Goal: Information Seeking & Learning: Learn about a topic

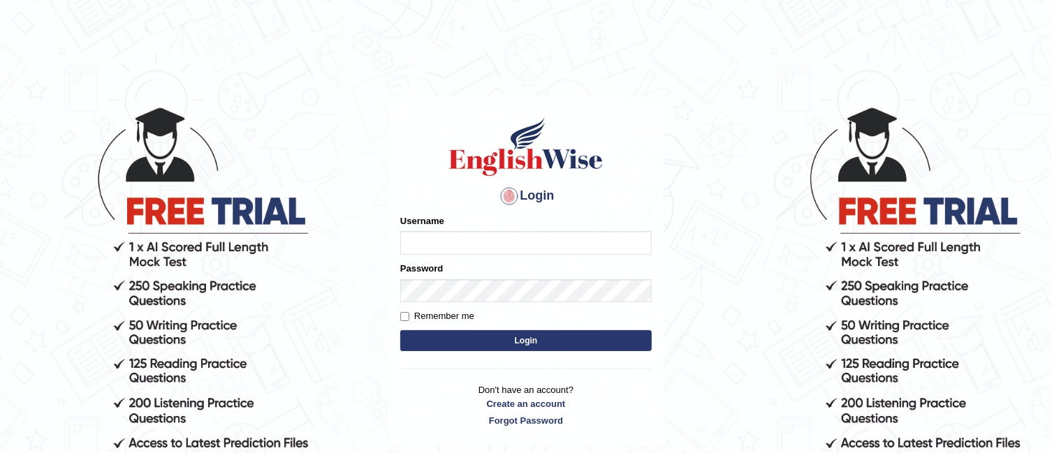
type input "TAKhalid"
click at [518, 339] on button "Login" at bounding box center [525, 340] width 251 height 21
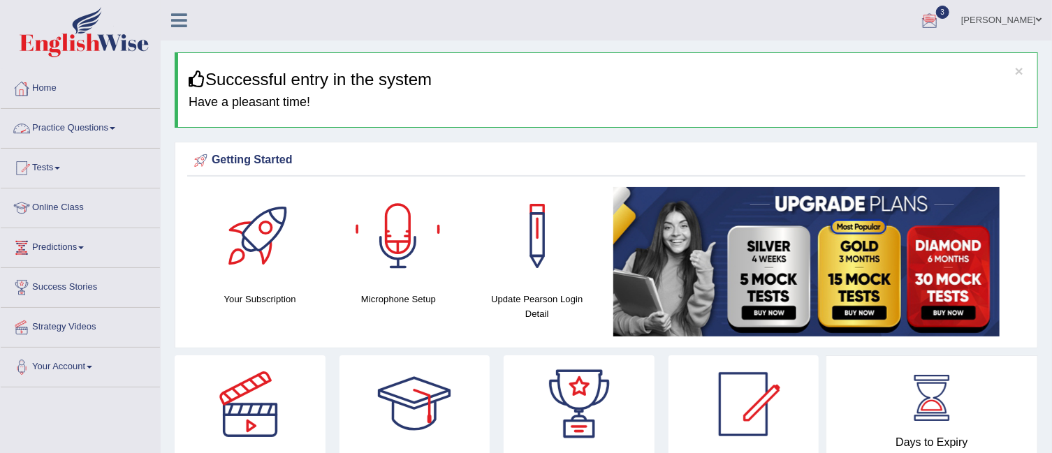
click at [115, 127] on span at bounding box center [113, 128] width 6 height 3
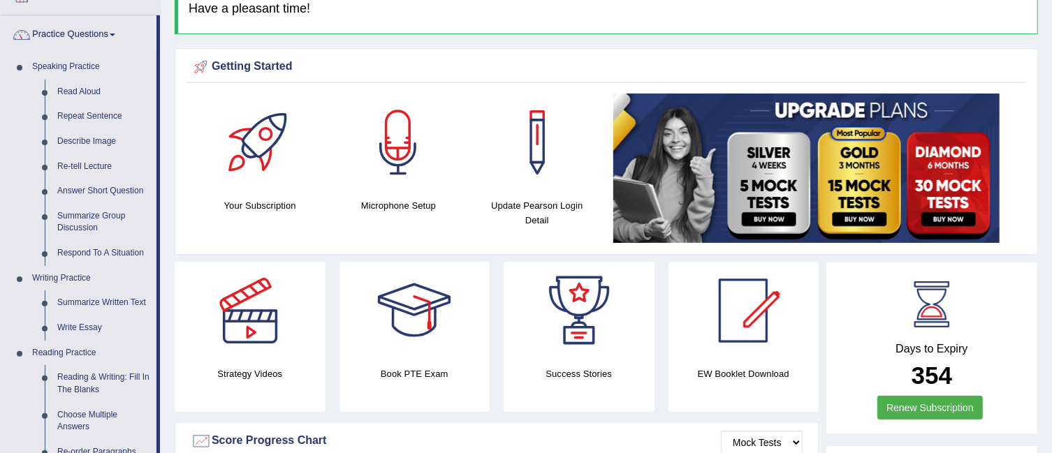
scroll to position [96, 0]
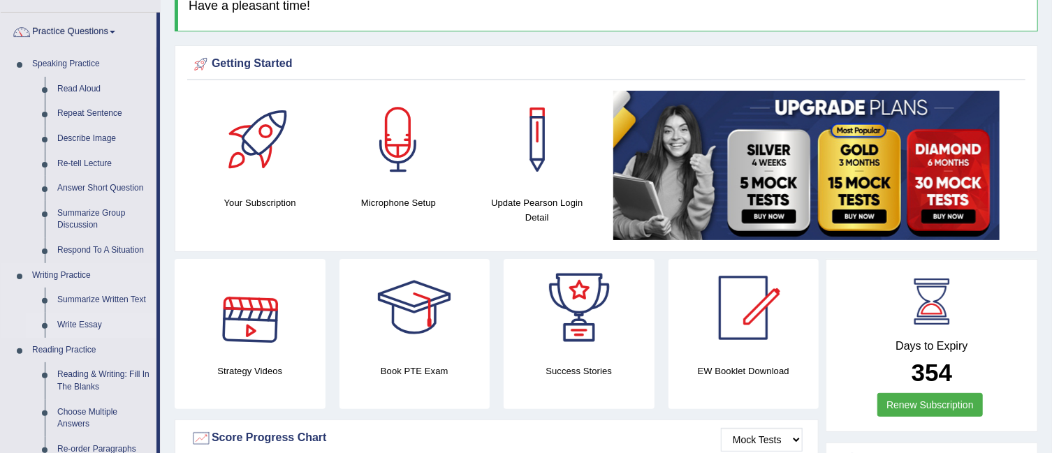
click at [92, 323] on link "Write Essay" at bounding box center [103, 325] width 105 height 25
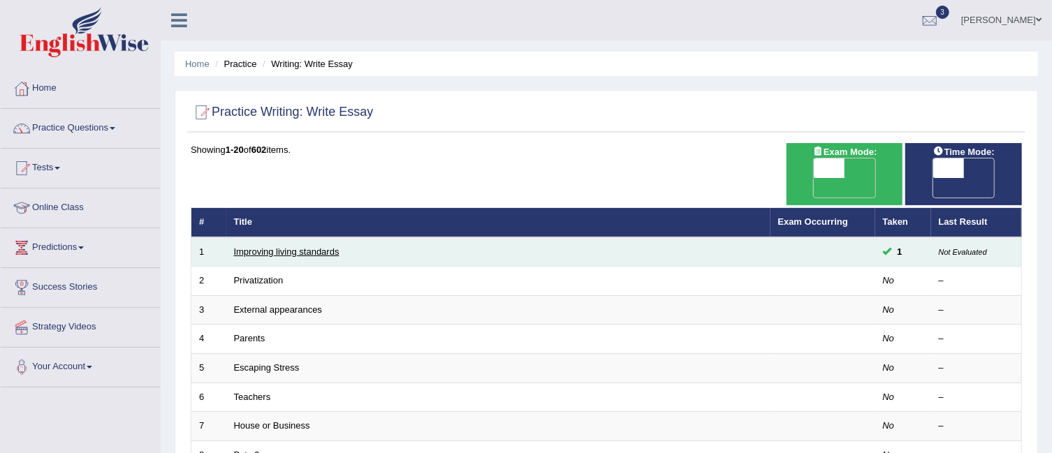
click at [291, 247] on link "Improving living standards" at bounding box center [286, 252] width 105 height 10
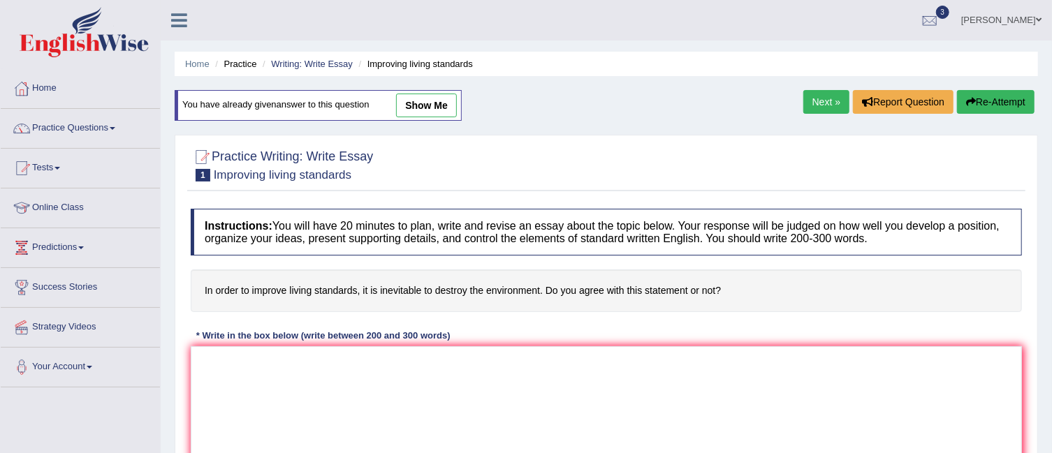
click at [446, 103] on link "show me" at bounding box center [426, 106] width 61 height 24
type textarea "The increasing influence of improving living standards on our lives has ignited…"
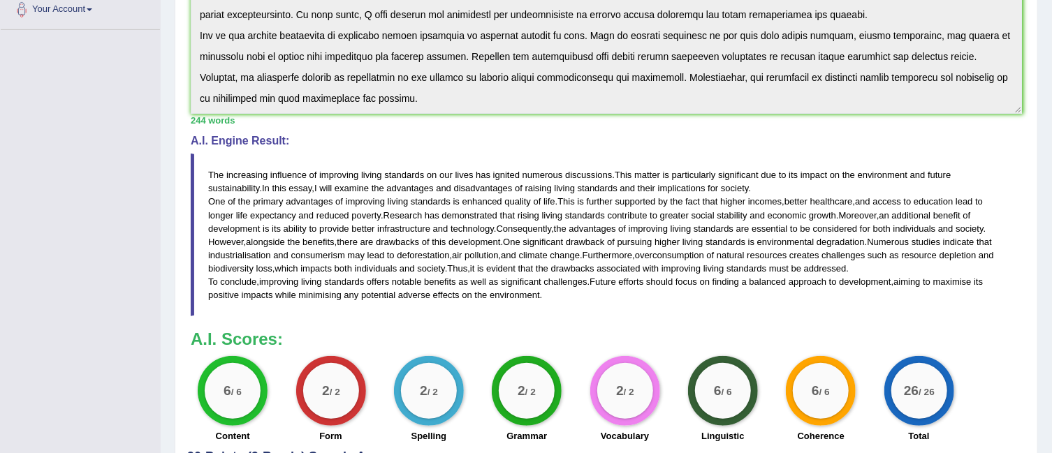
scroll to position [365, 0]
